Goal: Transaction & Acquisition: Purchase product/service

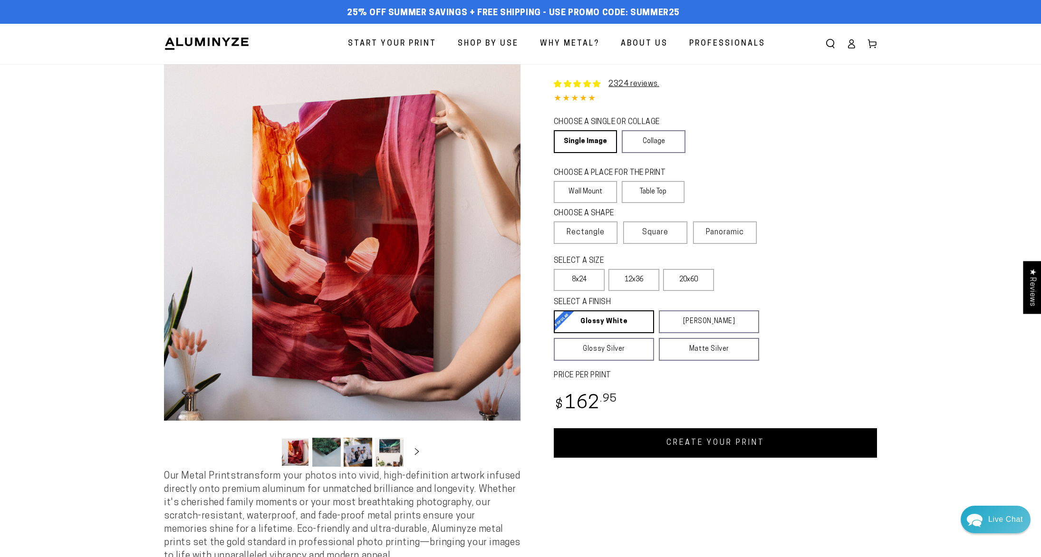
select select "**********"
click at [597, 237] on span "Rectangle" at bounding box center [586, 231] width 38 height 11
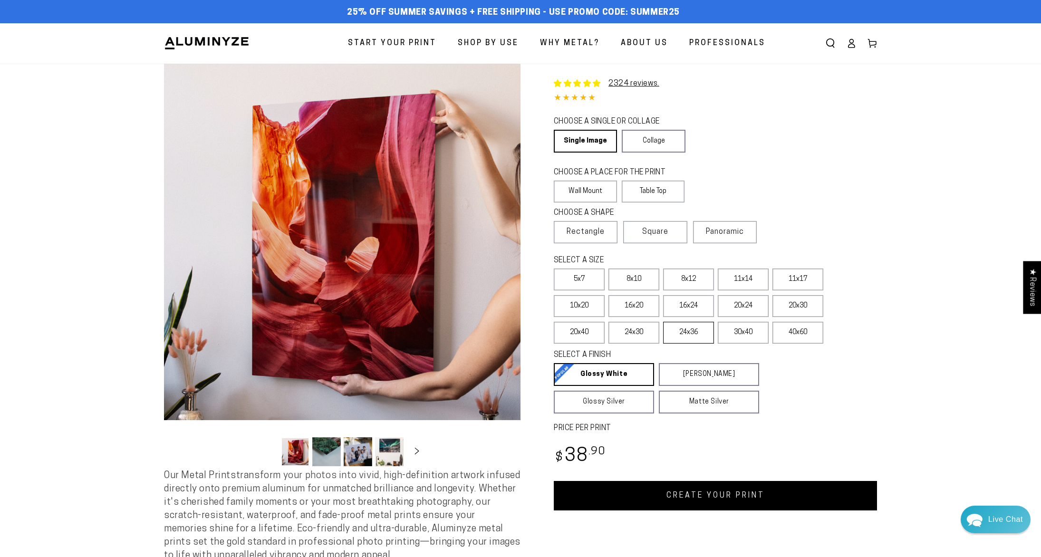
click at [691, 329] on label "24x36" at bounding box center [688, 333] width 51 height 22
click at [735, 232] on span "Panoramic" at bounding box center [725, 232] width 38 height 8
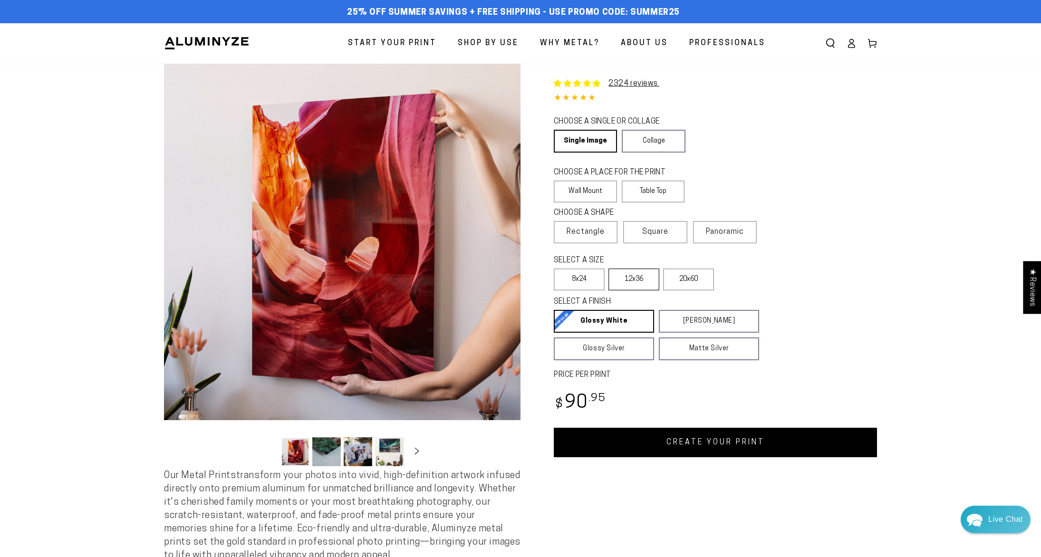
click at [640, 280] on label "12x36" at bounding box center [634, 280] width 51 height 22
click at [598, 231] on span "Rectangle" at bounding box center [586, 231] width 38 height 11
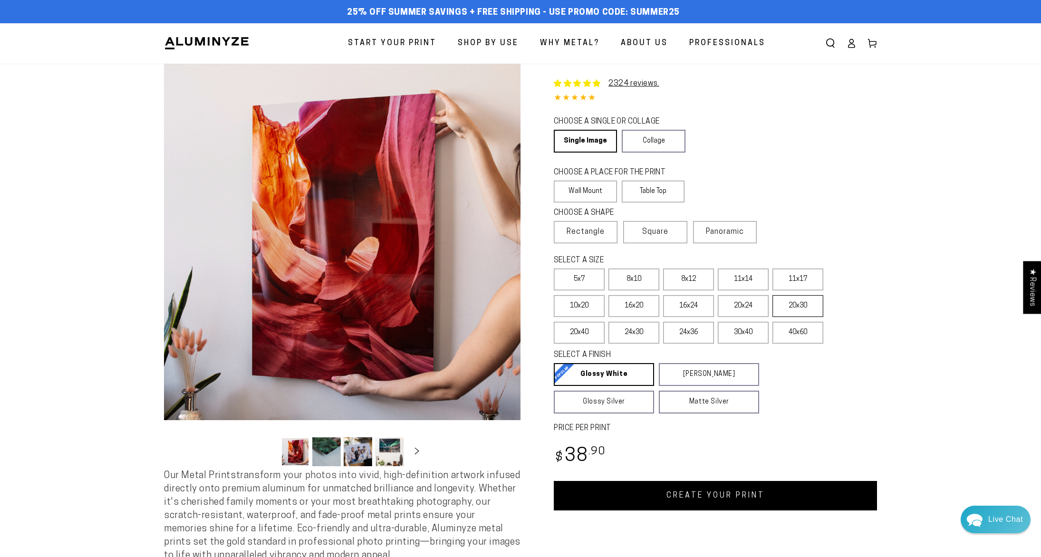
click at [793, 310] on label "20x30" at bounding box center [798, 306] width 51 height 22
click at [692, 329] on label "24x36" at bounding box center [688, 333] width 51 height 22
click at [735, 227] on label "Panoramic" at bounding box center [725, 232] width 64 height 22
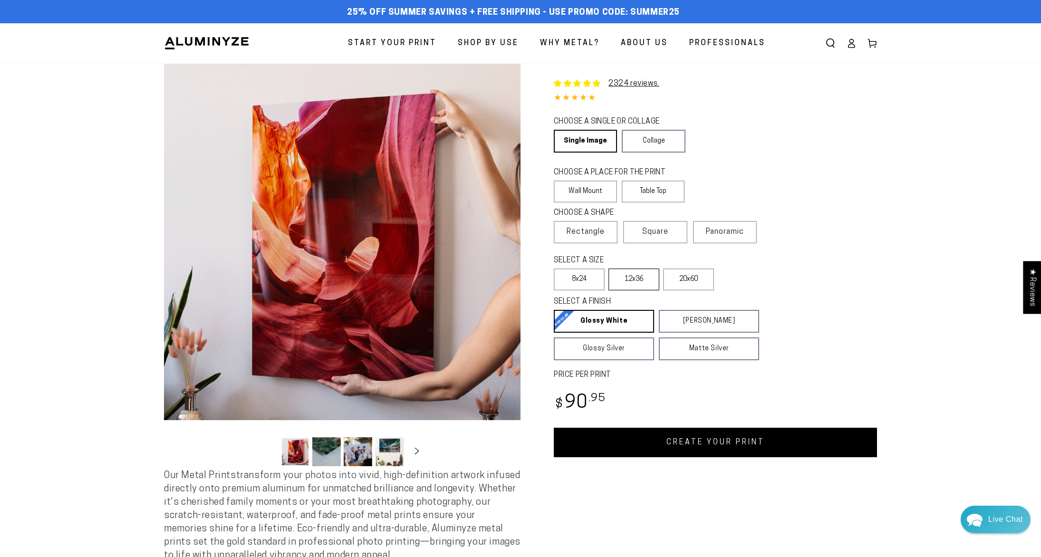
click at [640, 280] on label "12x36" at bounding box center [634, 280] width 51 height 22
